Goal: Book appointment/travel/reservation

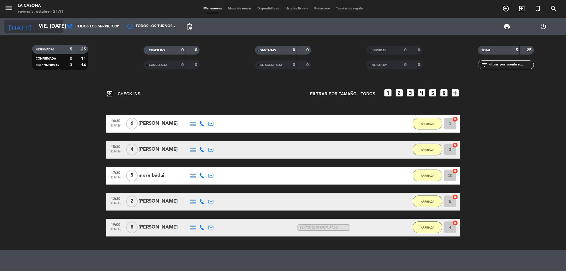
click at [43, 25] on input "vie. [DATE]" at bounding box center [70, 27] width 68 height 12
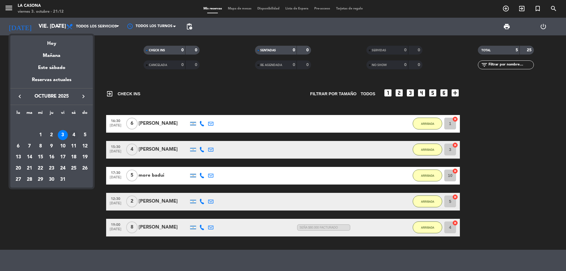
click at [71, 139] on div "4" at bounding box center [74, 135] width 10 height 10
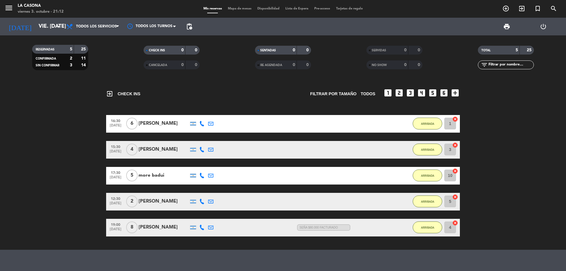
type input "sáb. [DATE]"
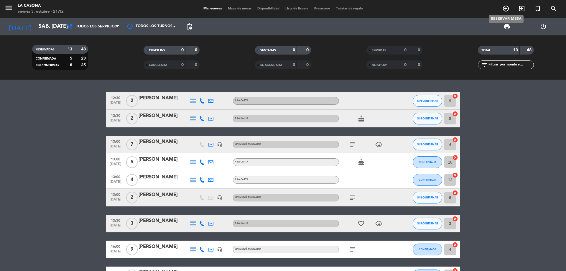
click at [502, 10] on icon "add_circle_outline" at bounding box center [505, 8] width 7 height 7
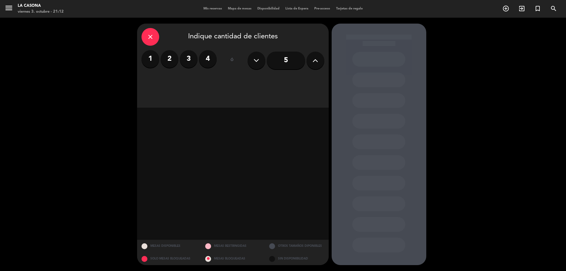
click at [318, 57] on button at bounding box center [316, 61] width 18 height 18
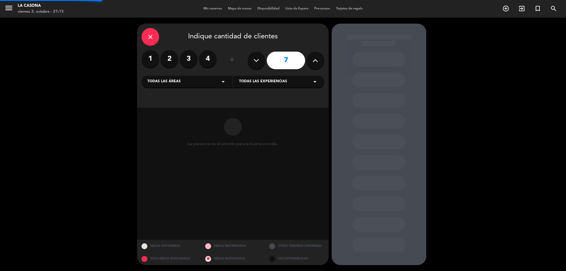
click at [318, 57] on button at bounding box center [316, 61] width 18 height 18
click at [318, 58] on button at bounding box center [316, 61] width 18 height 18
click at [318, 58] on icon at bounding box center [316, 60] width 6 height 9
type input "10"
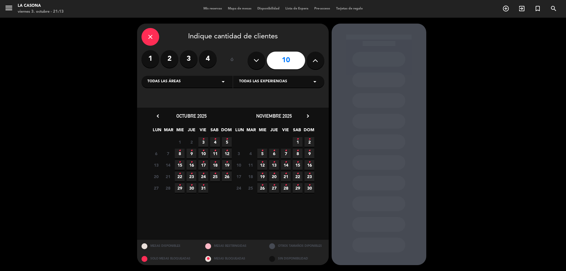
click at [214, 142] on span "4 •" at bounding box center [215, 142] width 10 height 10
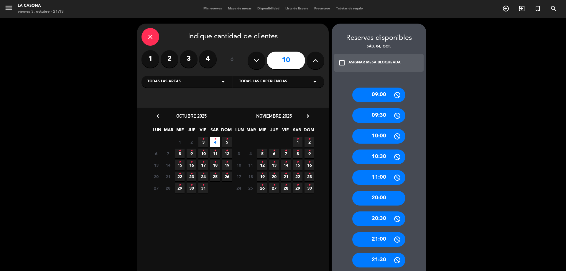
scroll to position [54, 0]
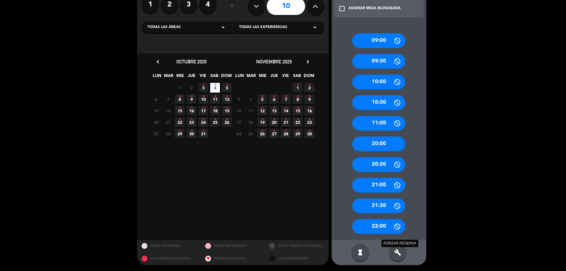
click at [397, 253] on icon "build" at bounding box center [397, 252] width 7 height 7
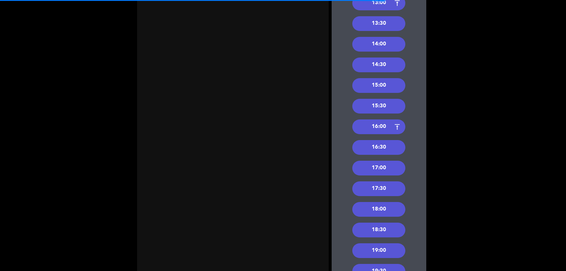
scroll to position [261, 0]
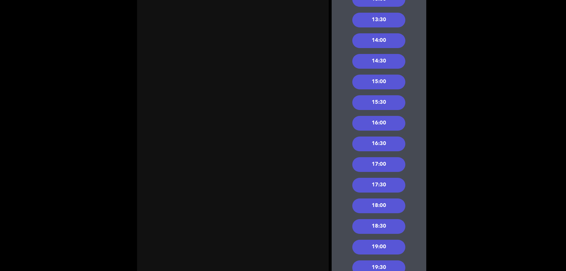
click at [385, 164] on div "17:00" at bounding box center [378, 164] width 53 height 15
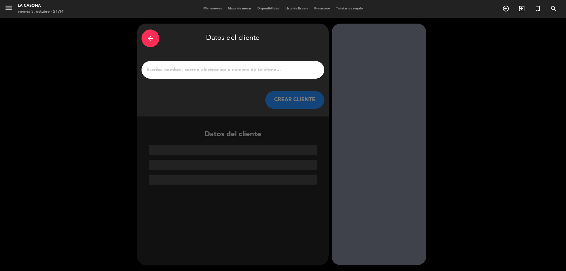
scroll to position [0, 0]
click at [255, 72] on input "1" at bounding box center [233, 70] width 174 height 8
type input "s"
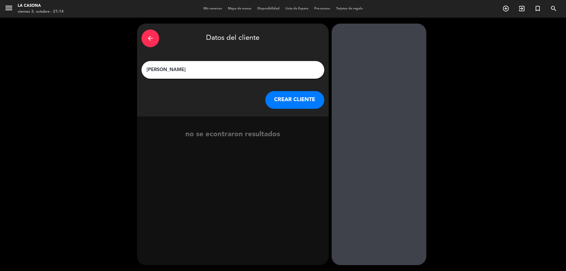
type input "[PERSON_NAME]"
click at [299, 100] on button "CREAR CLIENTE" at bounding box center [294, 100] width 59 height 18
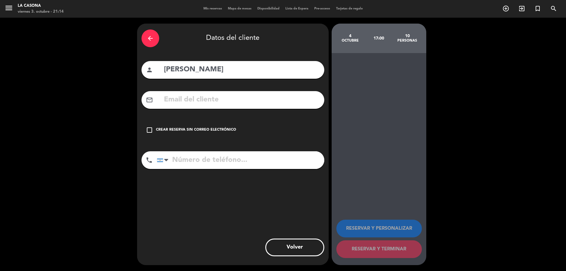
click at [236, 100] on input "text" at bounding box center [241, 100] width 157 height 12
paste input "[PERSON_NAME] <[EMAIL_ADDRESS][DOMAIN_NAME]>"
drag, startPoint x: 211, startPoint y: 100, endPoint x: 129, endPoint y: 106, distance: 81.6
click at [129, 106] on div "arrow_back Datos del cliente person [PERSON_NAME] mail_outline [PERSON_NAME] <[…" at bounding box center [283, 144] width 566 height 253
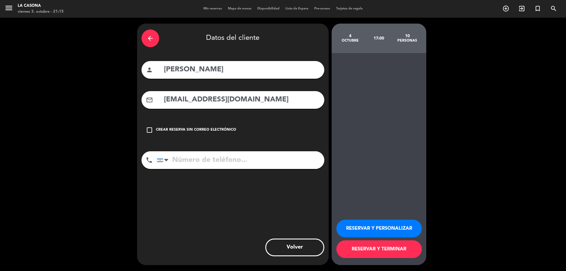
type input "[EMAIL_ADDRESS][DOMAIN_NAME]"
click at [374, 231] on button "RESERVAR Y PERSONALIZAR" at bounding box center [379, 229] width 86 height 18
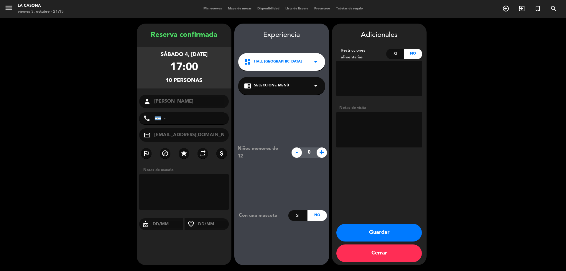
click at [387, 133] on textarea at bounding box center [379, 129] width 86 height 35
type textarea "[PERSON_NAME] SIN FACTURAR"
click at [395, 236] on button "Guardar" at bounding box center [379, 233] width 86 height 18
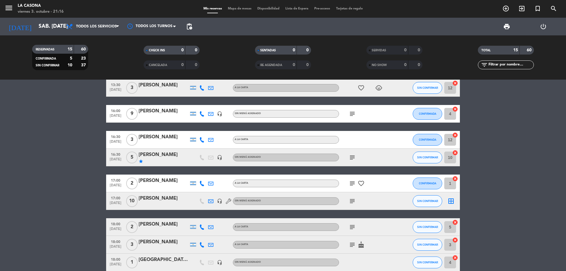
scroll to position [165, 0]
